Goal: Information Seeking & Learning: Learn about a topic

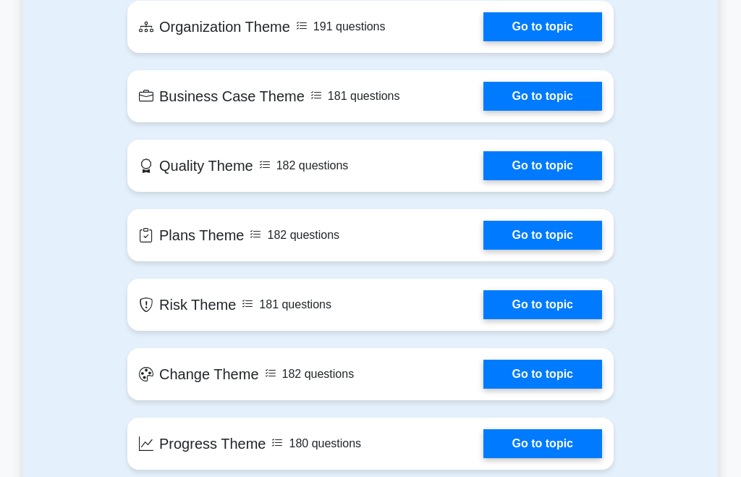
scroll to position [1035, 0]
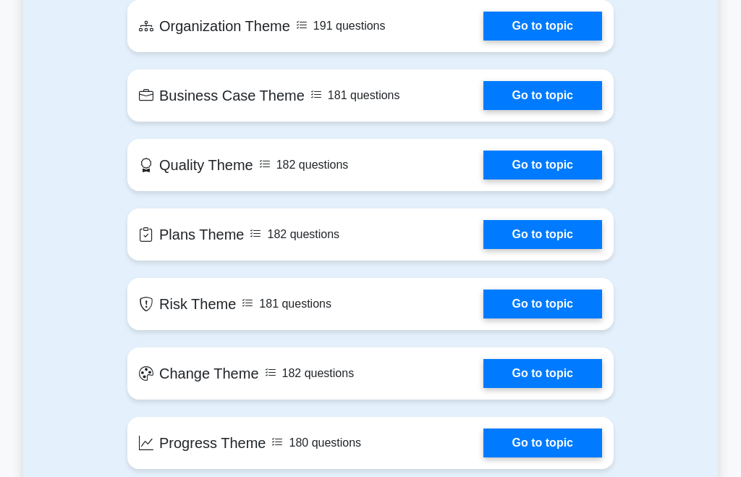
click at [528, 110] on link "Go to topic" at bounding box center [542, 95] width 119 height 29
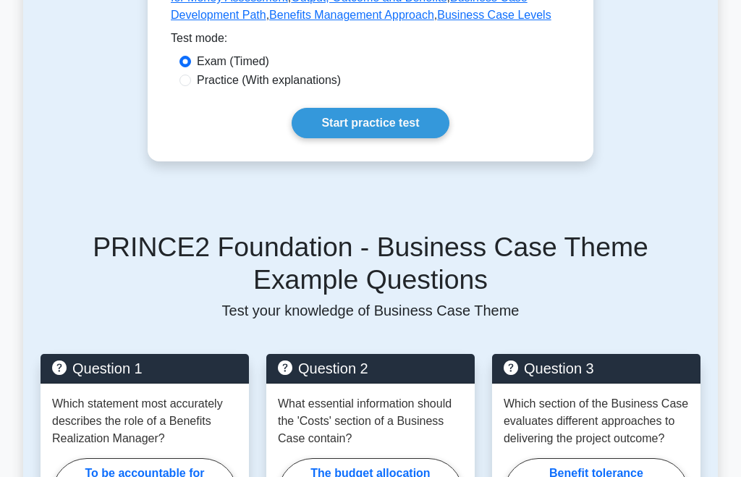
scroll to position [539, 0]
click at [335, 138] on link "Start practice test" at bounding box center [370, 123] width 157 height 30
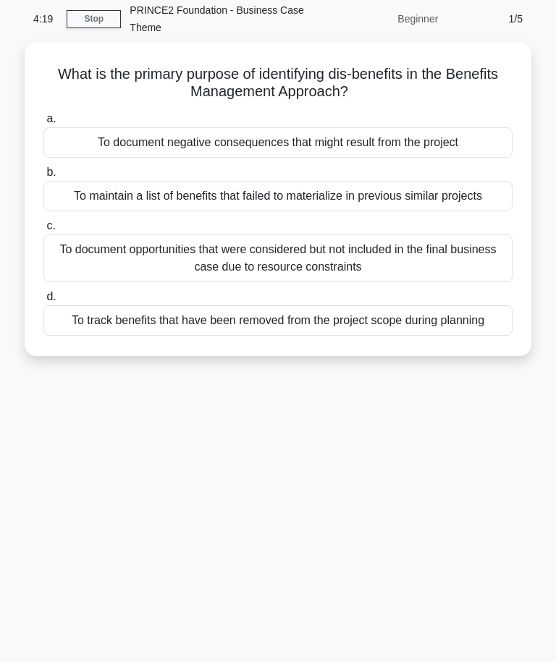
scroll to position [65, 0]
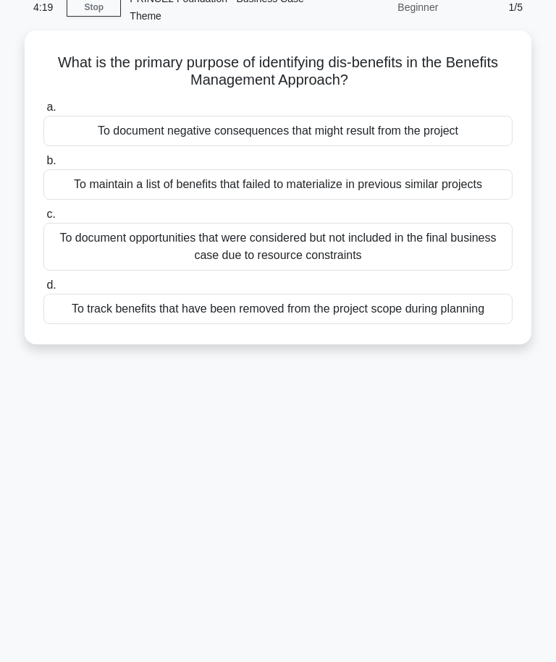
click at [441, 323] on div "To track benefits that have been removed from the project scope during planning" at bounding box center [277, 310] width 469 height 30
click at [43, 291] on input "d. To track benefits that have been removed from the project scope during plann…" at bounding box center [43, 285] width 0 height 9
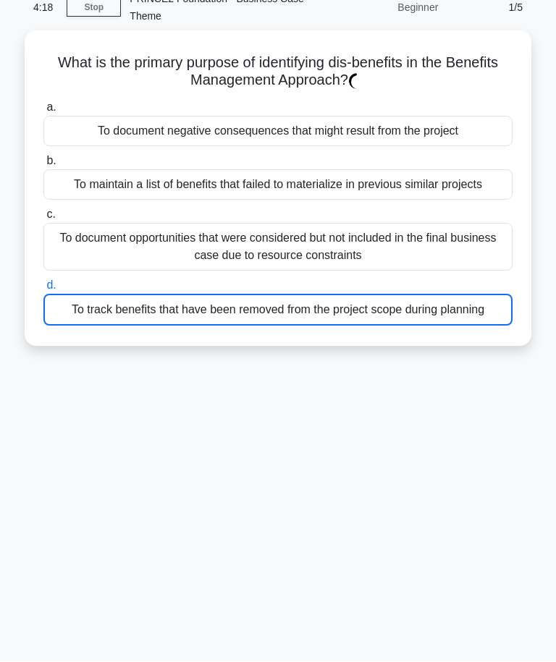
click at [430, 326] on div "To track benefits that have been removed from the project scope during planning" at bounding box center [277, 311] width 469 height 32
click at [43, 291] on input "d. To track benefits that have been removed from the project scope during plann…" at bounding box center [43, 285] width 0 height 9
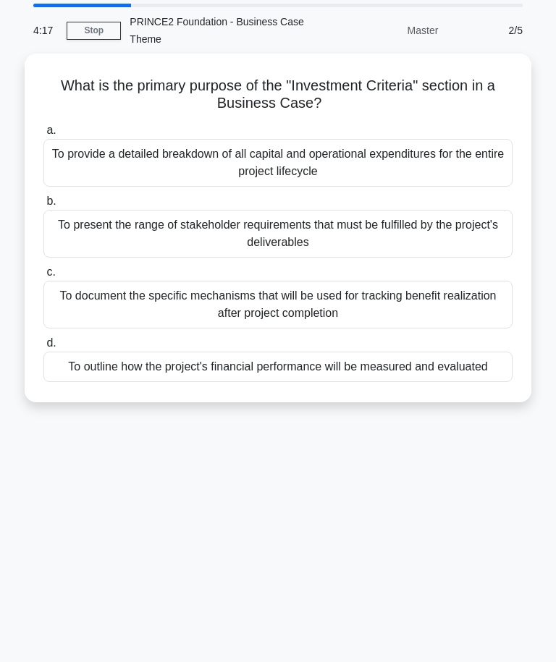
scroll to position [0, 0]
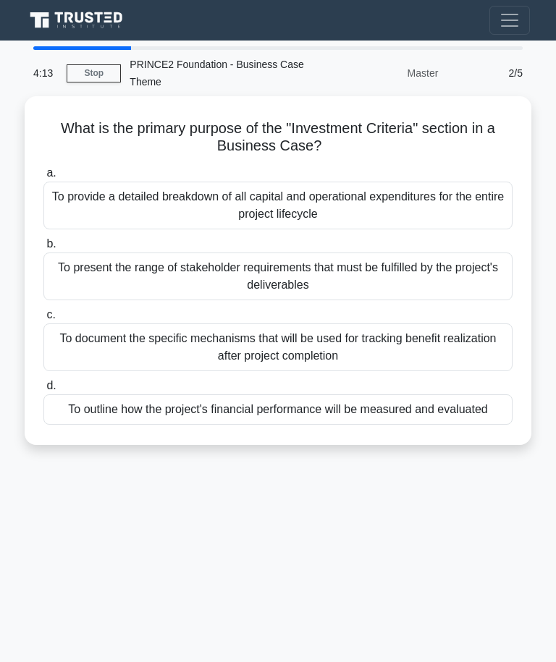
click at [387, 355] on div "To document the specific mechanisms that will be used for tracking benefit real…" at bounding box center [277, 347] width 469 height 48
click at [43, 320] on input "c. To document the specific mechanisms that will be used for tracking benefit r…" at bounding box center [43, 314] width 0 height 9
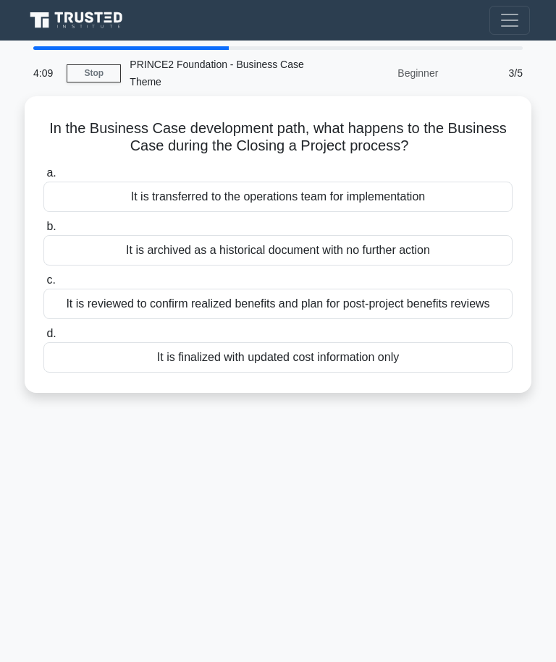
click at [384, 373] on div "It is finalized with updated cost information only" at bounding box center [277, 357] width 469 height 30
click at [43, 339] on input "d. It is finalized with updated cost information only" at bounding box center [43, 333] width 0 height 9
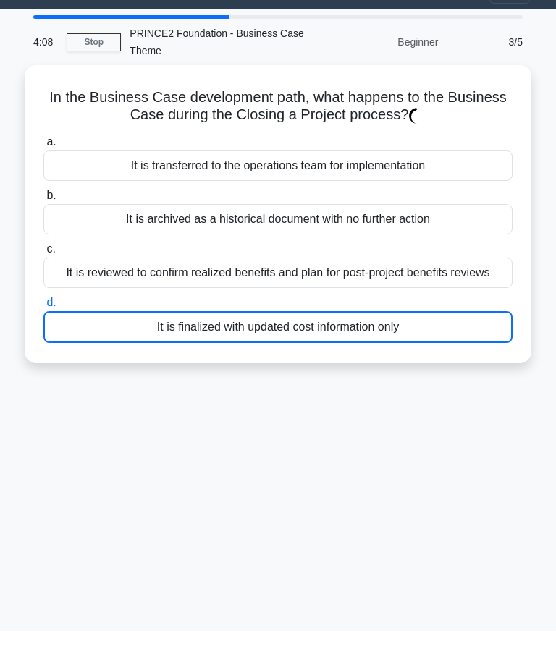
scroll to position [36, 0]
